Goal: Navigation & Orientation: Find specific page/section

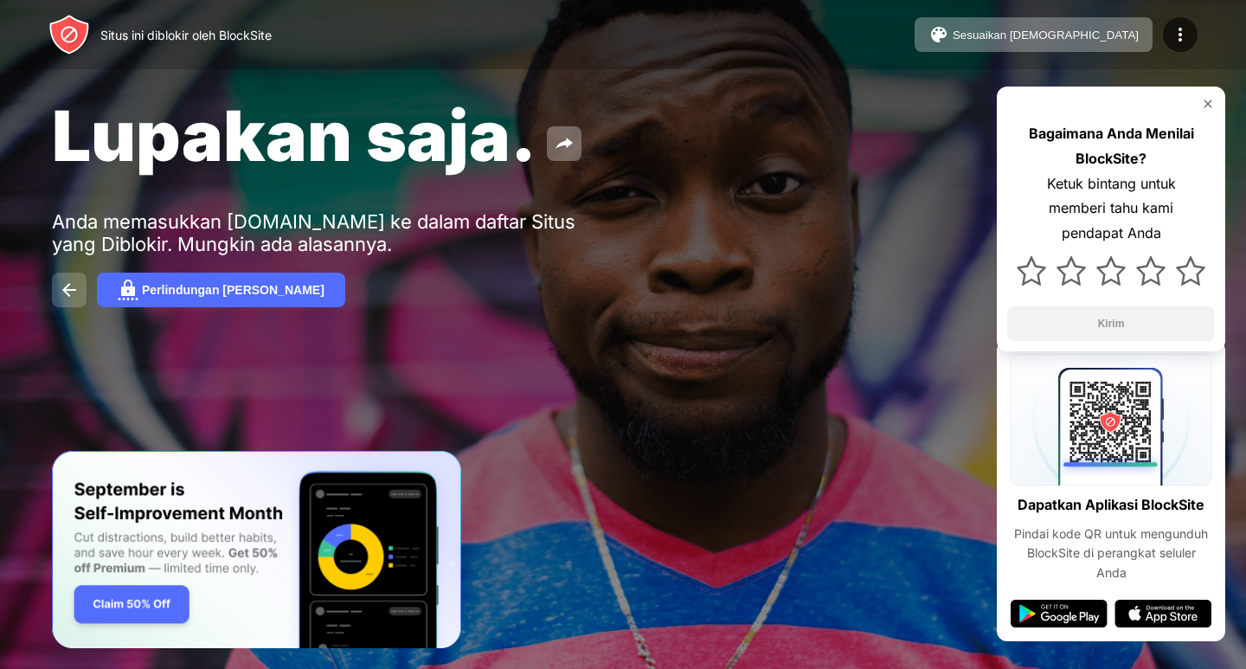
click at [78, 275] on button at bounding box center [69, 290] width 35 height 35
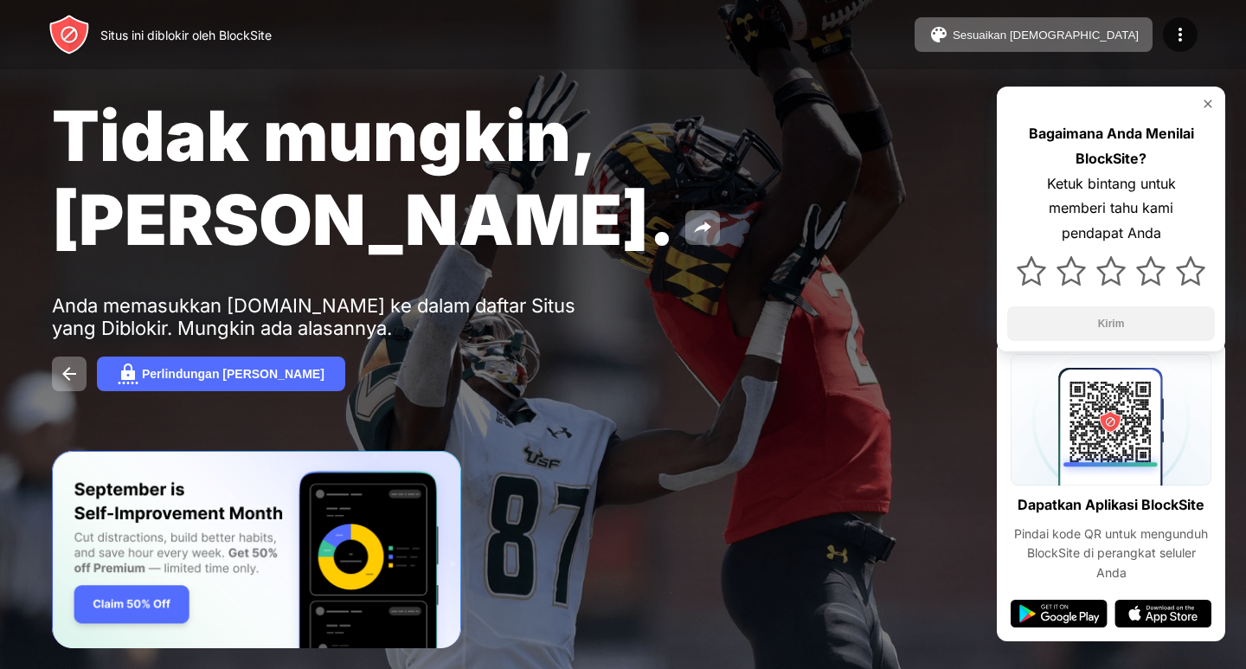
drag, startPoint x: 857, startPoint y: 305, endPoint x: 813, endPoint y: 315, distance: 45.3
click at [852, 357] on div "Perlindungan [PERSON_NAME]" at bounding box center [623, 374] width 1142 height 35
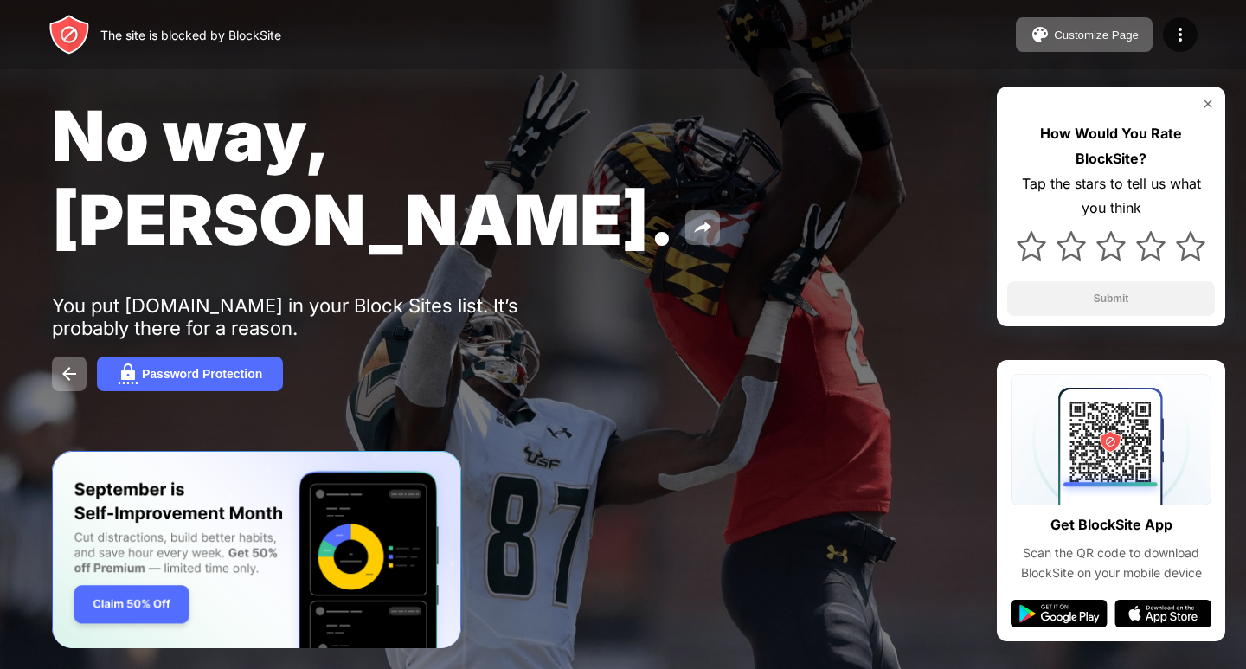
click at [62, 23] on img at bounding box center [69, 35] width 42 height 42
click at [1168, 32] on div at bounding box center [1180, 34] width 35 height 35
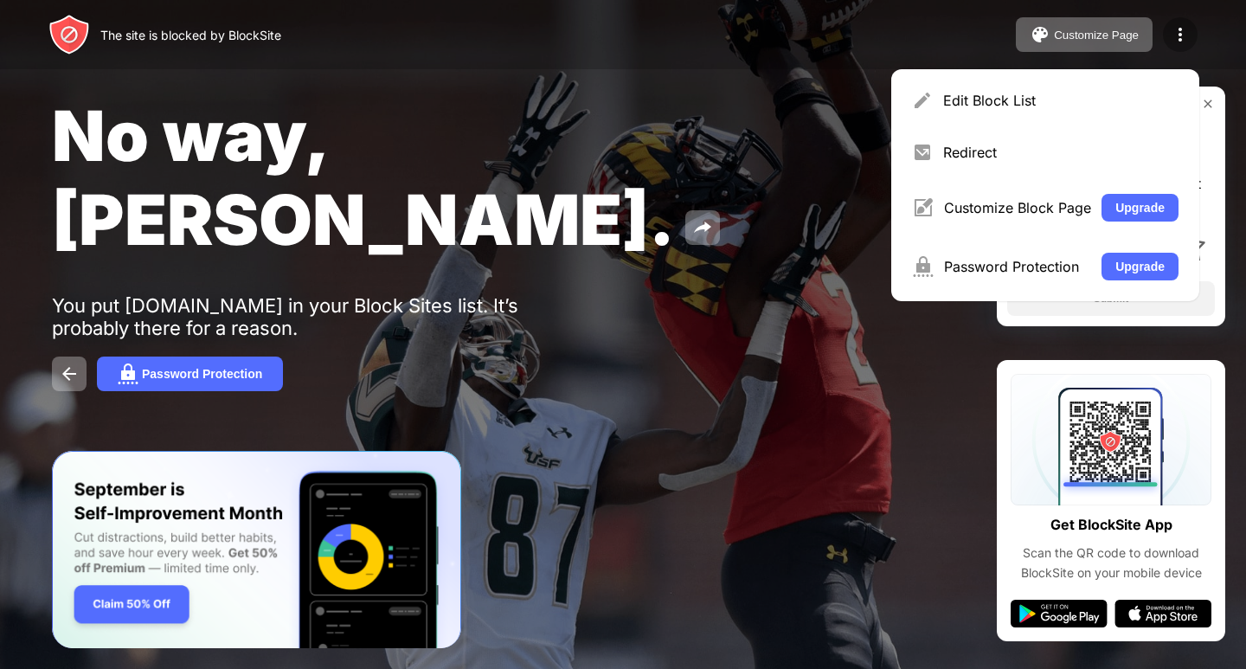
click at [1187, 25] on img at bounding box center [1180, 34] width 21 height 21
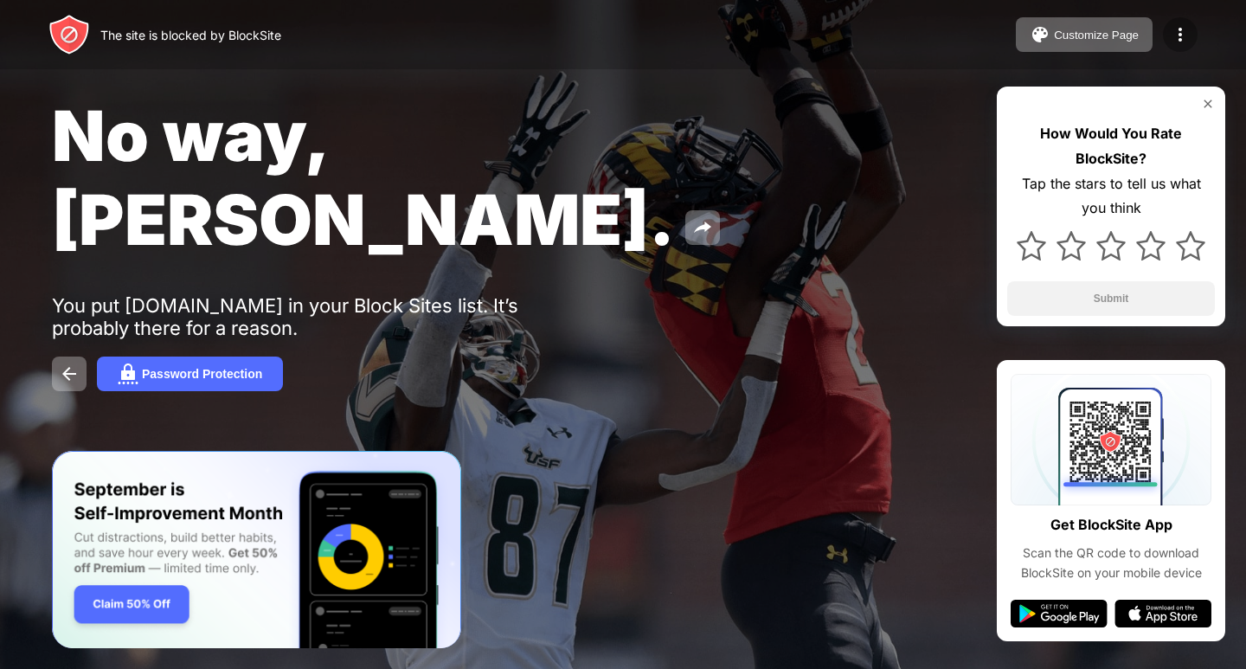
click at [1187, 25] on img at bounding box center [1180, 34] width 21 height 21
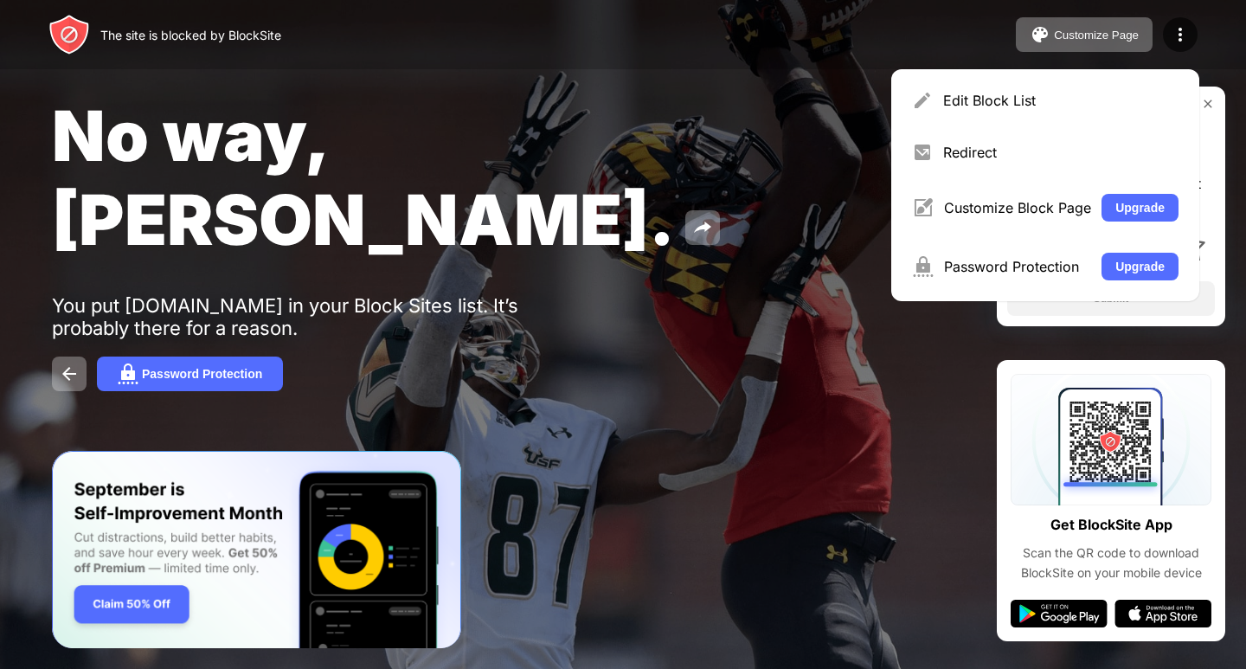
drag, startPoint x: 685, startPoint y: 137, endPoint x: 644, endPoint y: 132, distance: 41.9
click at [677, 138] on div "No way, [PERSON_NAME]." at bounding box center [509, 177] width 914 height 168
